Goal: Information Seeking & Learning: Learn about a topic

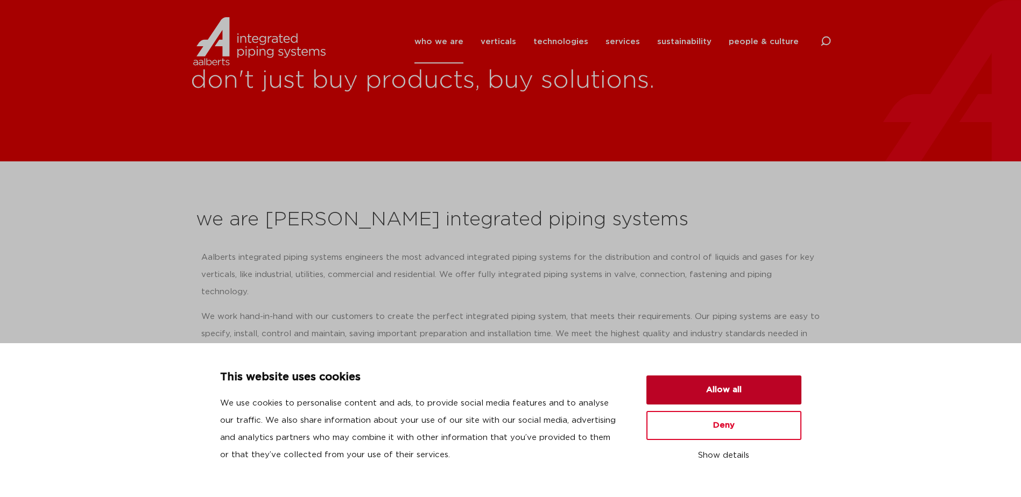
click at [716, 388] on button "Allow all" at bounding box center [723, 390] width 155 height 29
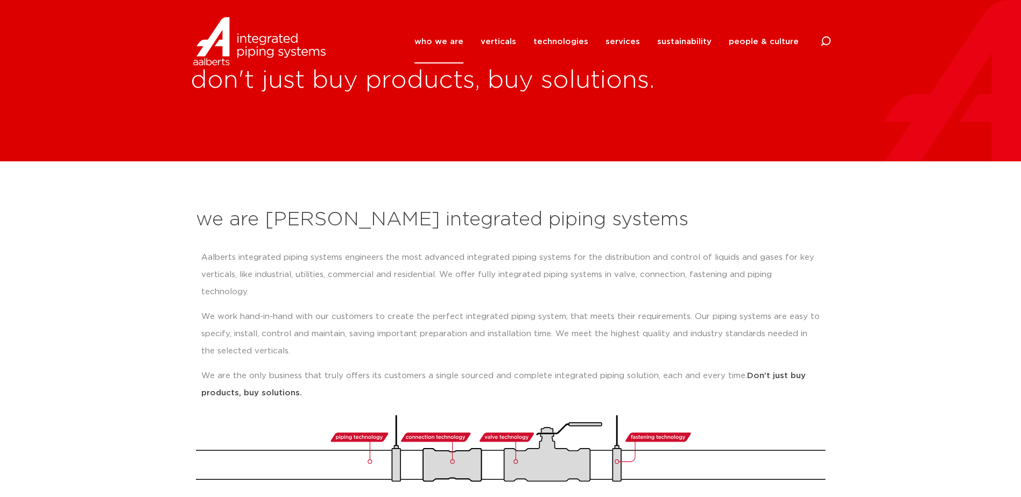
drag, startPoint x: 300, startPoint y: 375, endPoint x: 195, endPoint y: 212, distance: 194.2
click at [195, 212] on div "we are Aalberts integrated piping systems Aalberts integrated piping systems en…" at bounding box center [511, 345] width 640 height 286
drag, startPoint x: 195, startPoint y: 212, endPoint x: 205, endPoint y: 219, distance: 11.6
click at [205, 219] on h2 "we are [PERSON_NAME] integrated piping systems" at bounding box center [511, 220] width 630 height 26
drag, startPoint x: 197, startPoint y: 219, endPoint x: 301, endPoint y: 377, distance: 189.7
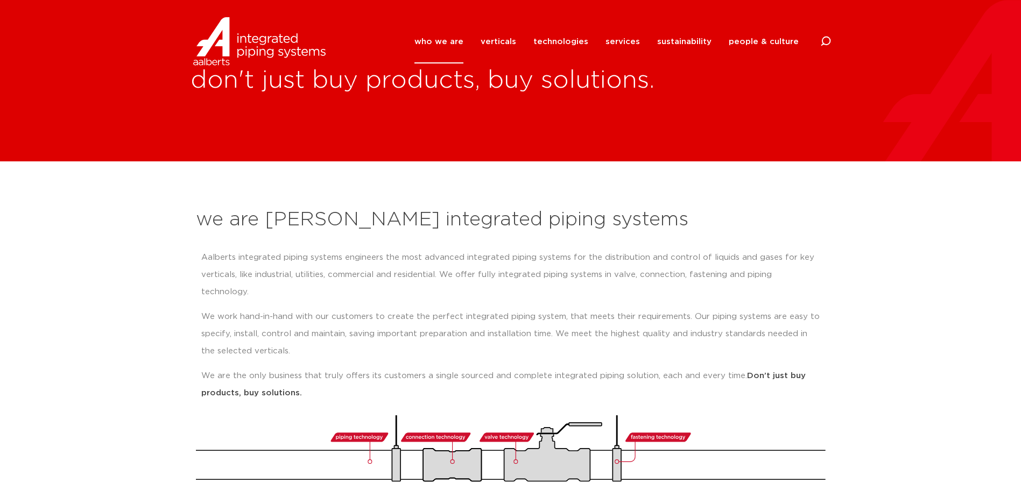
click at [301, 377] on div "we are Aalberts integrated piping systems Aalberts integrated piping systems en…" at bounding box center [511, 345] width 640 height 286
click at [301, 377] on p "We are the only business that truly offers its customers a single sourced and c…" at bounding box center [510, 385] width 619 height 34
drag, startPoint x: 301, startPoint y: 377, endPoint x: 200, endPoint y: 264, distance: 152.1
click at [200, 264] on div "Aalberts integrated piping systems engineers the most advanced integrated pipin…" at bounding box center [511, 330] width 630 height 172
click at [204, 264] on p "Aalberts integrated piping systems engineers the most advanced integrated pipin…" at bounding box center [510, 275] width 619 height 52
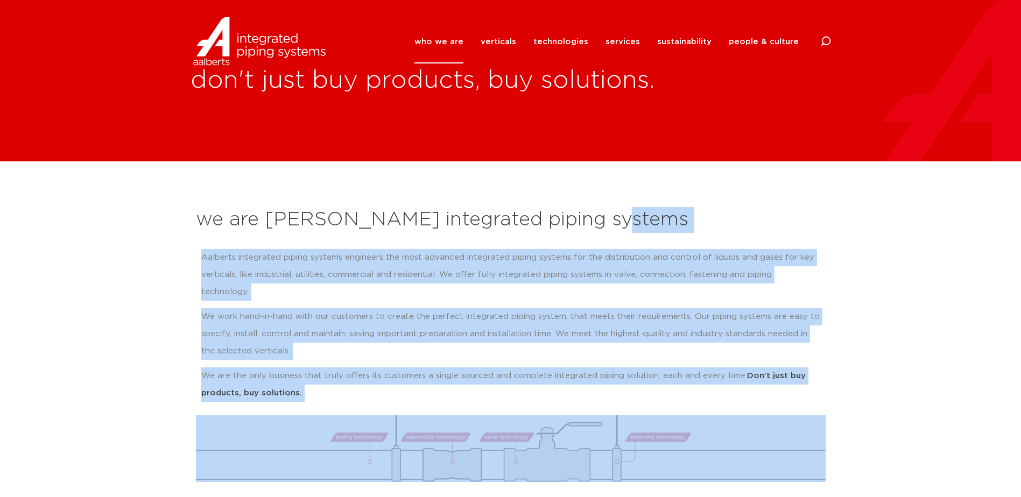
drag, startPoint x: 603, startPoint y: 222, endPoint x: 634, endPoint y: 444, distance: 223.9
click at [634, 444] on div "we are Aalberts integrated piping systems Aalberts integrated piping systems en…" at bounding box center [511, 345] width 640 height 286
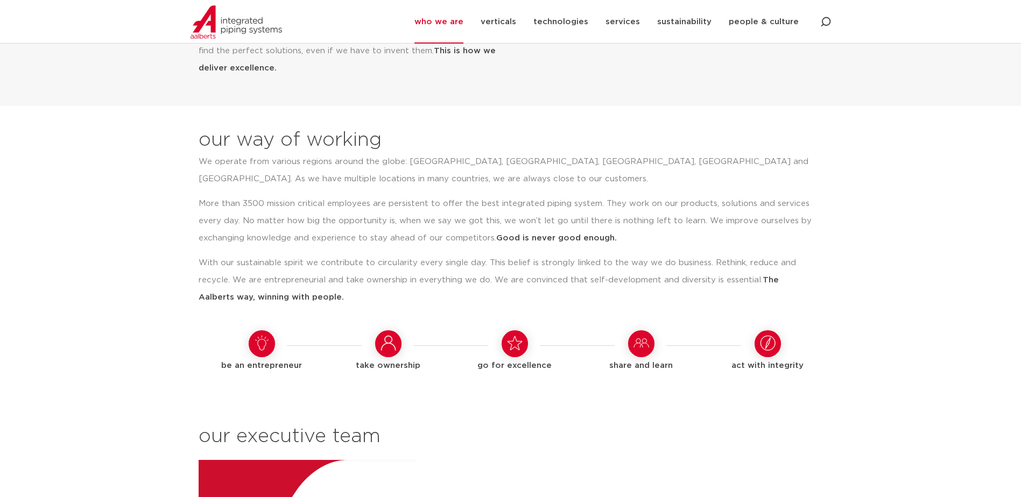
scroll to position [807, 0]
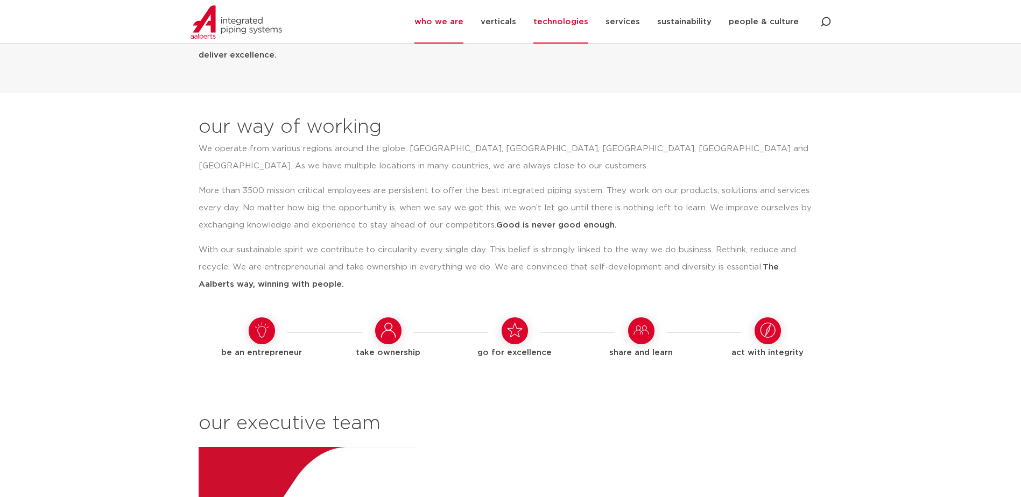
click at [560, 24] on link "technologies" at bounding box center [560, 22] width 55 height 44
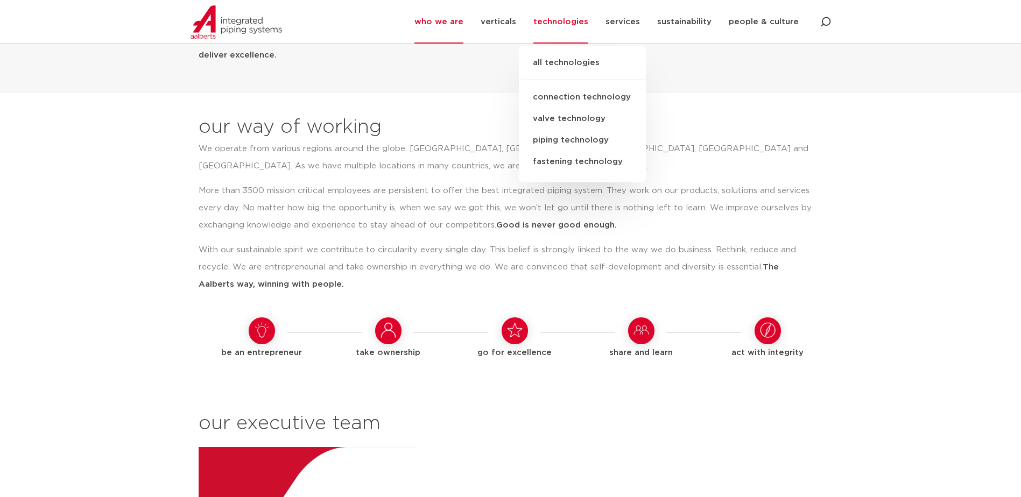
click at [581, 116] on link "valve technology" at bounding box center [582, 119] width 127 height 22
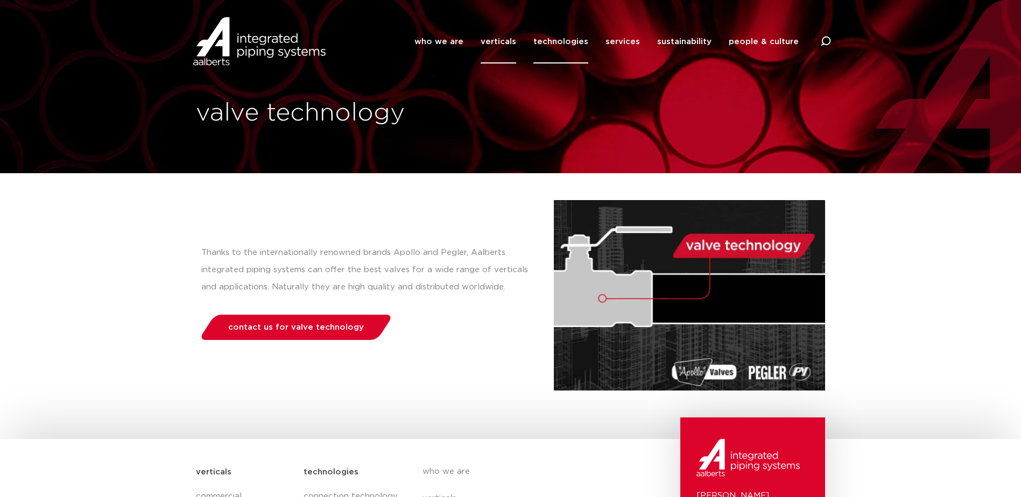
click at [508, 44] on link "verticals" at bounding box center [499, 42] width 36 height 44
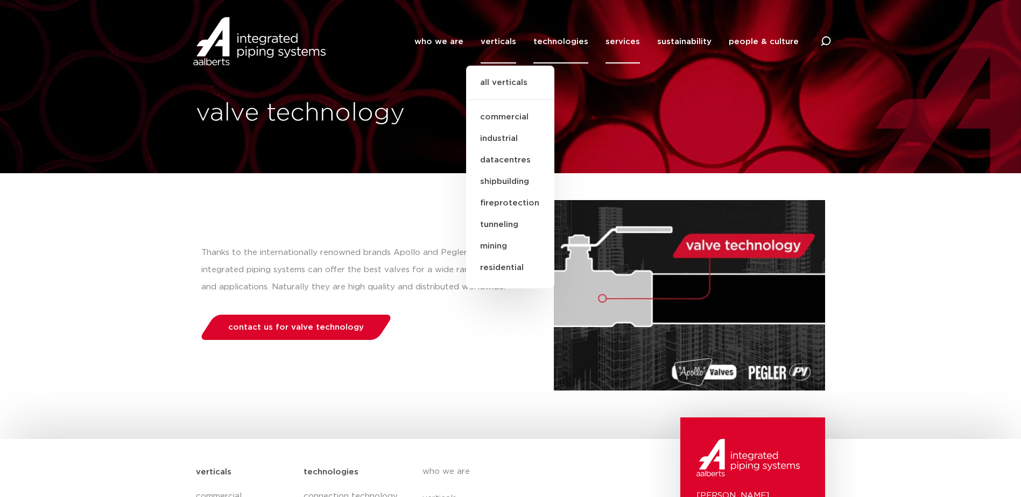
click at [618, 46] on link "services" at bounding box center [623, 42] width 34 height 44
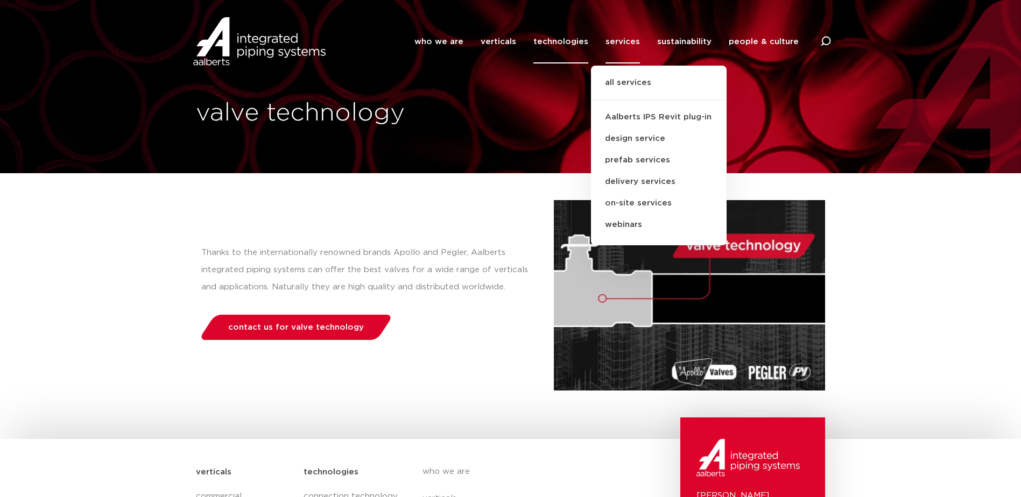
click at [546, 210] on div "Thanks to the internationally renowned brands Apollo and Pegler, Aalberts integ…" at bounding box center [375, 295] width 358 height 191
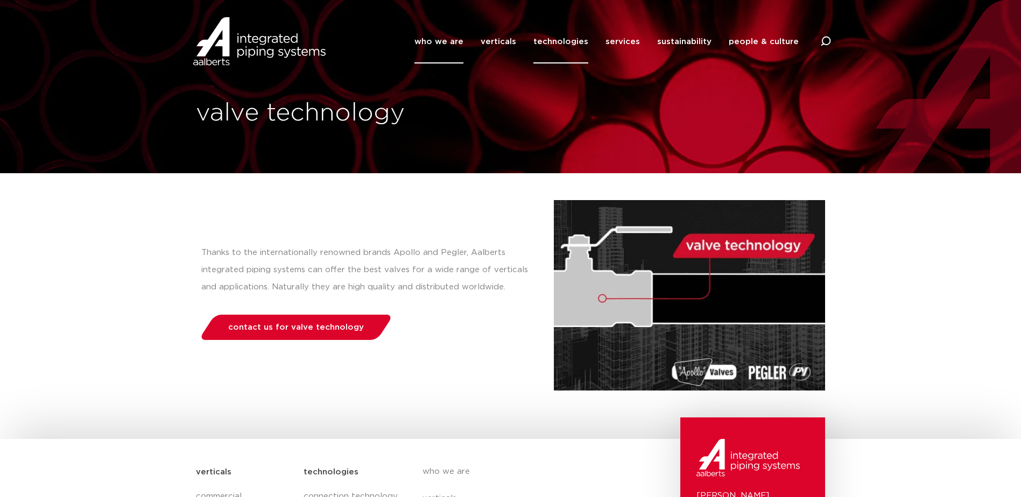
click at [463, 41] on link "who we are" at bounding box center [438, 42] width 49 height 44
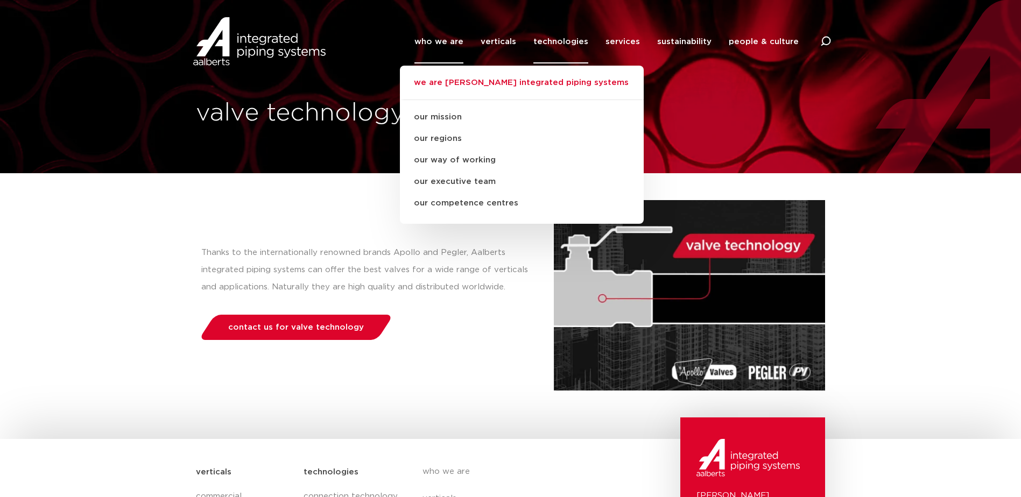
click at [482, 84] on link "we are [PERSON_NAME] integrated piping systems" at bounding box center [522, 88] width 244 height 24
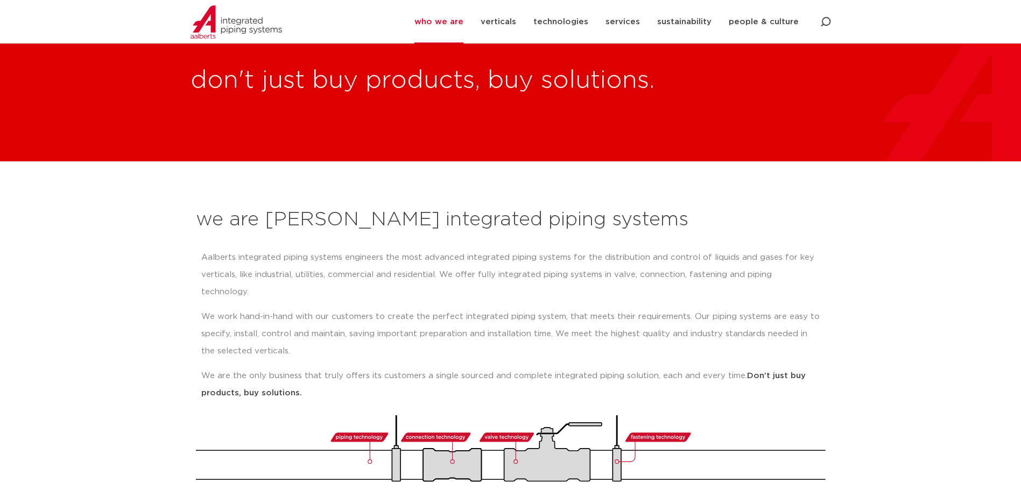
scroll to position [161, 0]
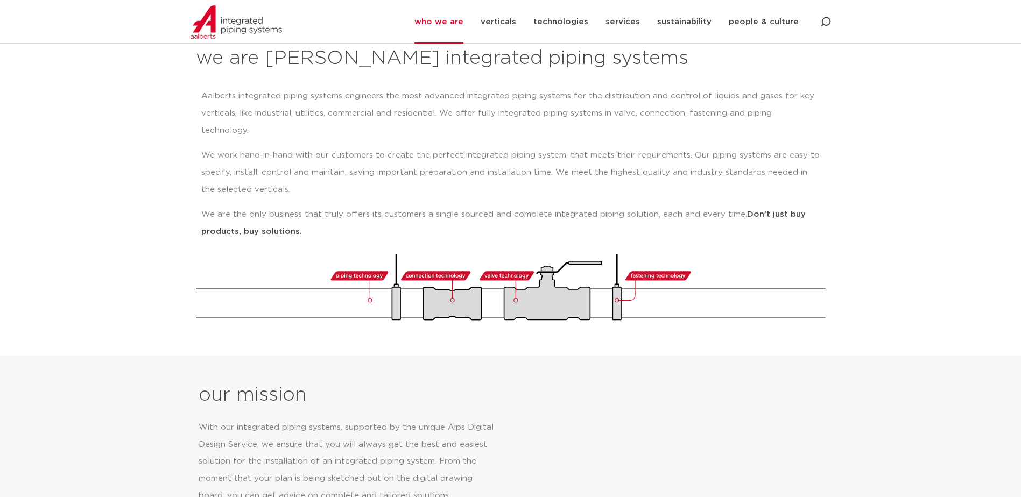
drag, startPoint x: 833, startPoint y: 312, endPoint x: 297, endPoint y: 286, distance: 536.7
click at [297, 286] on section "we are Aalberts integrated piping systems Aalberts integrated piping systems en…" at bounding box center [510, 178] width 1021 height 356
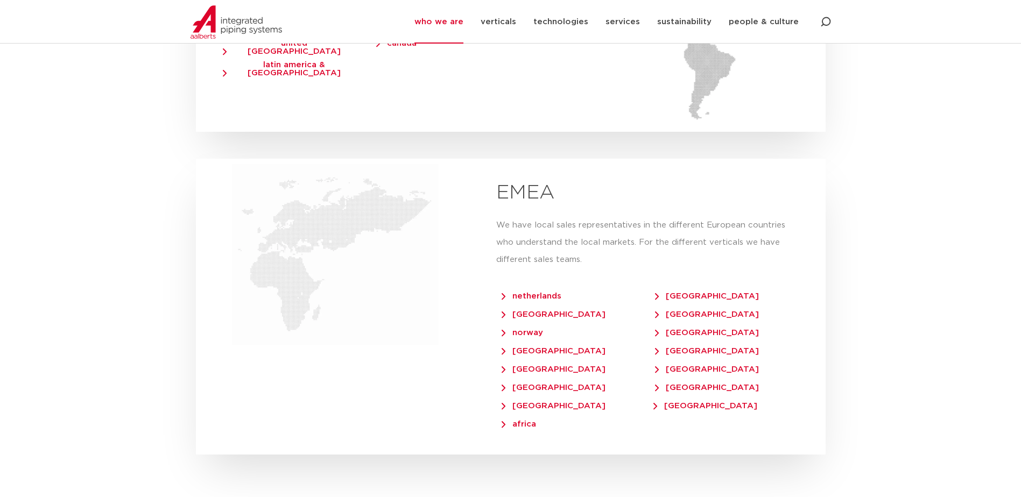
scroll to position [2099, 0]
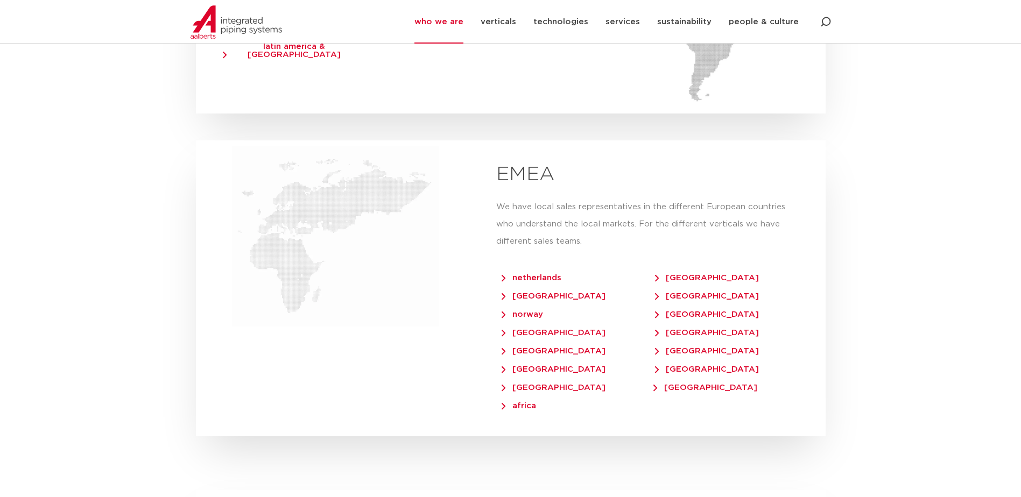
click at [674, 384] on span "[GEOGRAPHIC_DATA]" at bounding box center [705, 388] width 104 height 8
